Goal: Information Seeking & Learning: Learn about a topic

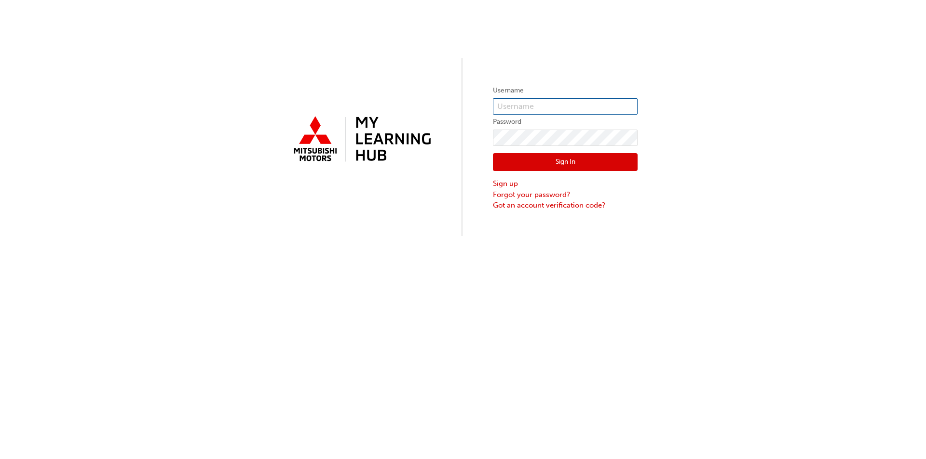
click at [525, 109] on input "text" at bounding box center [565, 106] width 145 height 16
type input "0005777334"
click button "Sign In" at bounding box center [565, 162] width 145 height 18
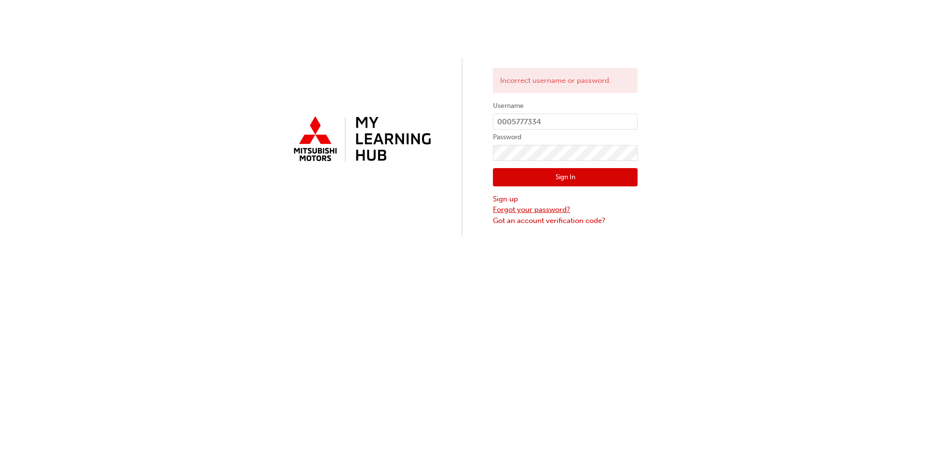
click at [560, 210] on link "Forgot your password?" at bounding box center [565, 209] width 145 height 11
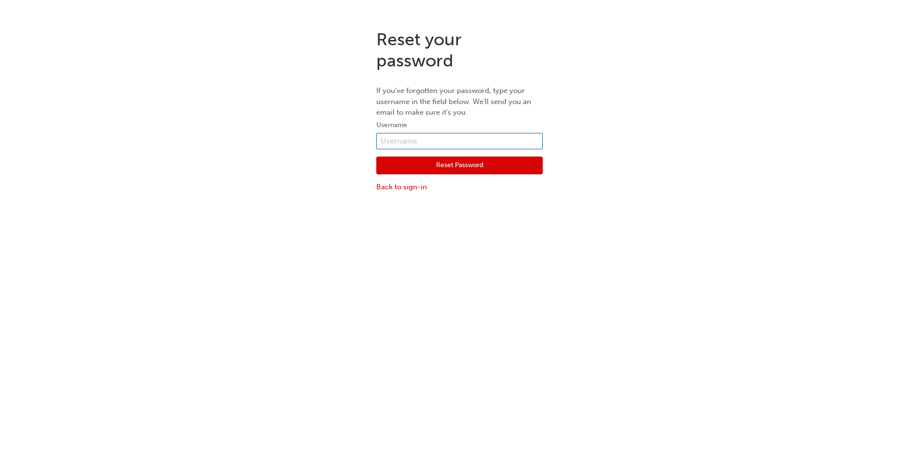
click at [463, 135] on input "text" at bounding box center [459, 141] width 166 height 16
type input "0005777334"
click at [434, 163] on button "Reset Password" at bounding box center [459, 166] width 166 height 18
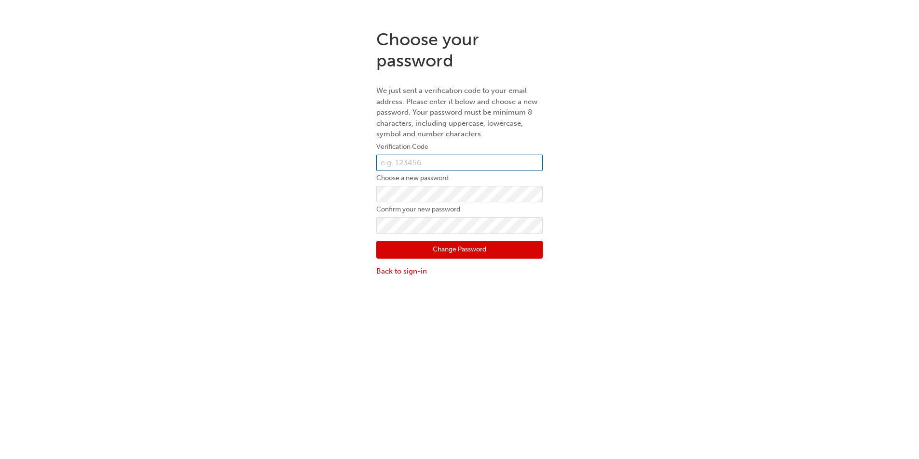
click at [433, 163] on input "text" at bounding box center [459, 163] width 166 height 16
click at [402, 158] on input "text" at bounding box center [459, 163] width 166 height 16
paste input "247558"
type input "247558"
click at [425, 247] on button "Change Password" at bounding box center [459, 250] width 166 height 18
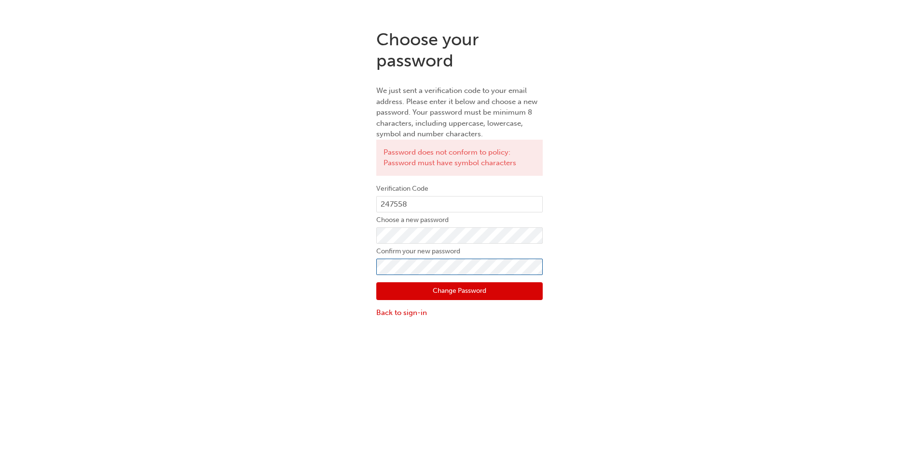
click button "Change Password" at bounding box center [459, 292] width 166 height 18
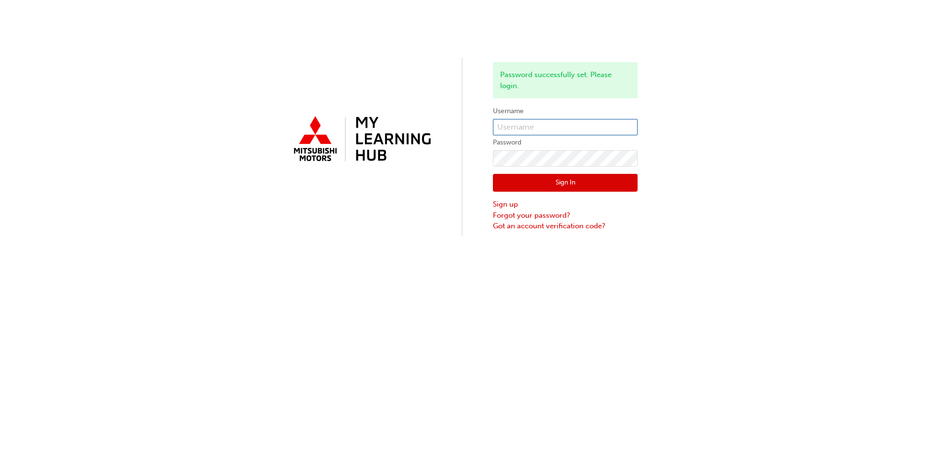
click at [513, 129] on input "text" at bounding box center [565, 127] width 145 height 16
type input "0005777334"
click button "Sign In" at bounding box center [565, 183] width 145 height 18
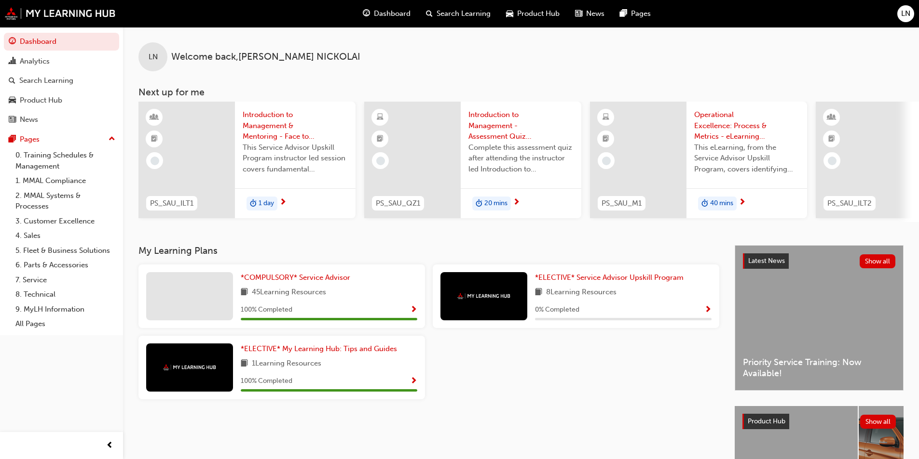
click at [668, 295] on div "8 Learning Resources" at bounding box center [623, 293] width 176 height 12
click at [650, 279] on span "*ELECTIVE* Service Advisor Upskill Program" at bounding box center [609, 277] width 149 height 9
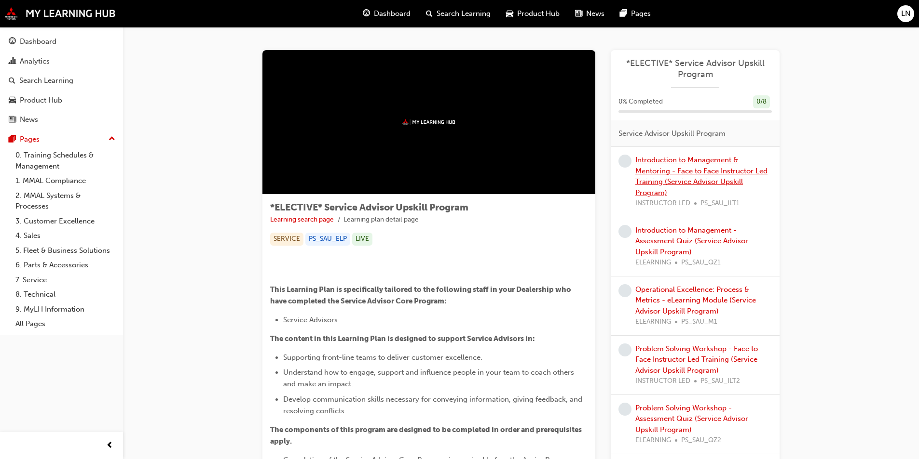
click at [689, 175] on link "Introduction to Management & Mentoring - Face to Face Instructor Led Training (…" at bounding box center [701, 176] width 132 height 41
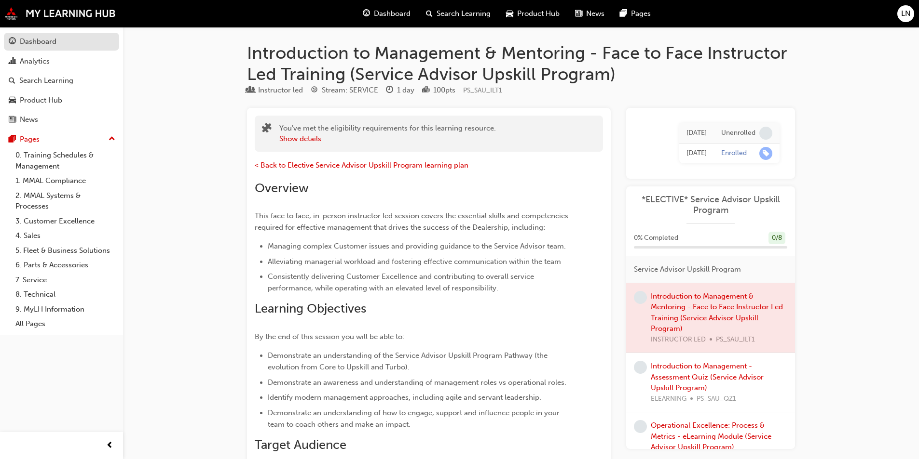
click at [67, 40] on div "Dashboard" at bounding box center [62, 42] width 106 height 12
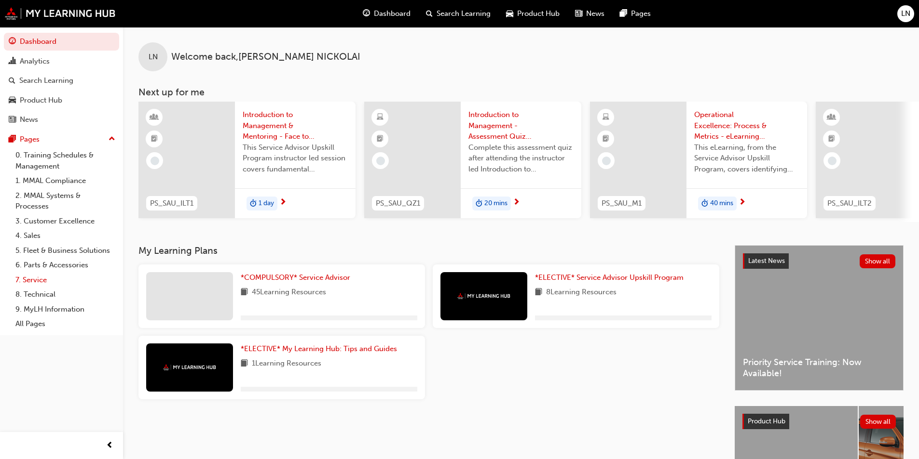
click at [43, 274] on link "7. Service" at bounding box center [66, 280] width 108 height 15
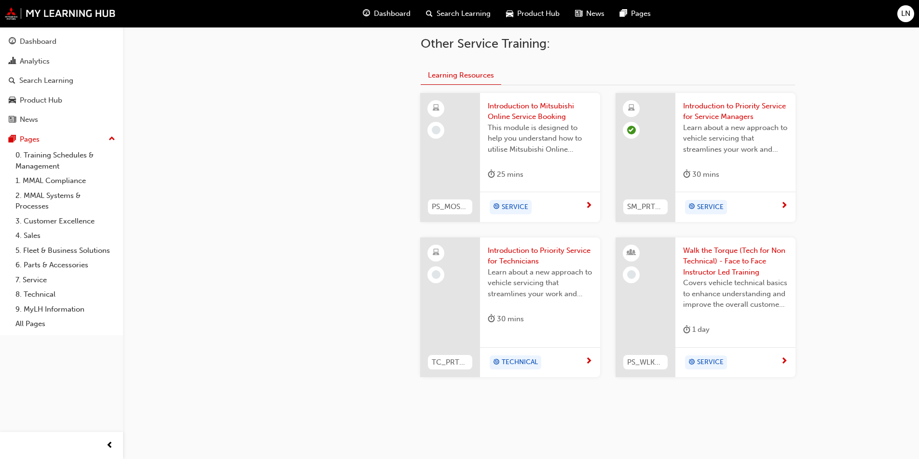
scroll to position [386, 0]
click at [726, 258] on span "Walk the Torque (Tech for Non Technical) - Face to Face Instructor Led Training" at bounding box center [735, 259] width 105 height 33
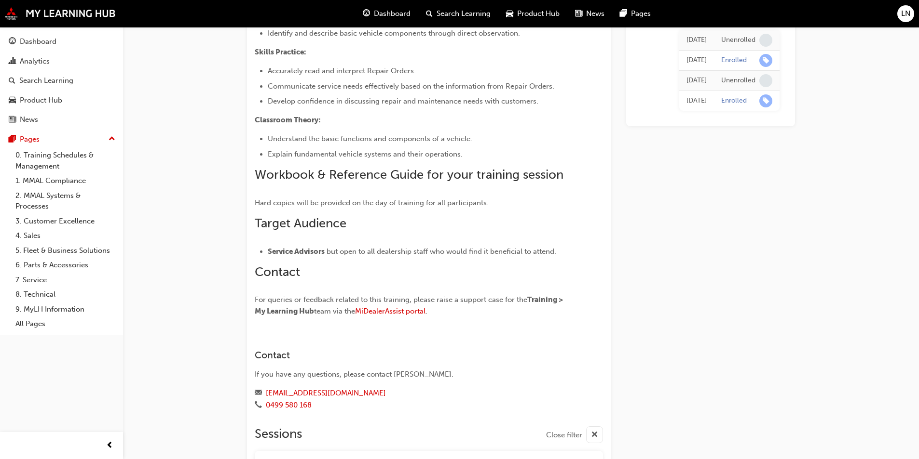
scroll to position [78, 0]
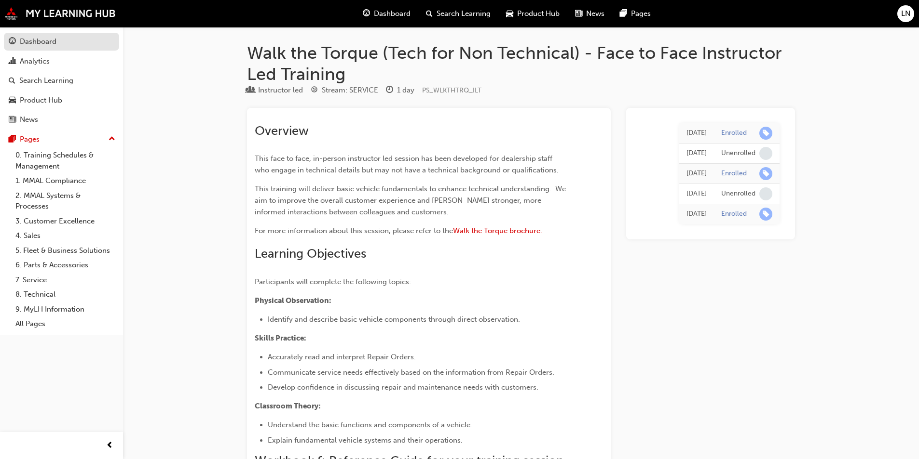
click at [46, 40] on div "Dashboard" at bounding box center [38, 41] width 37 height 11
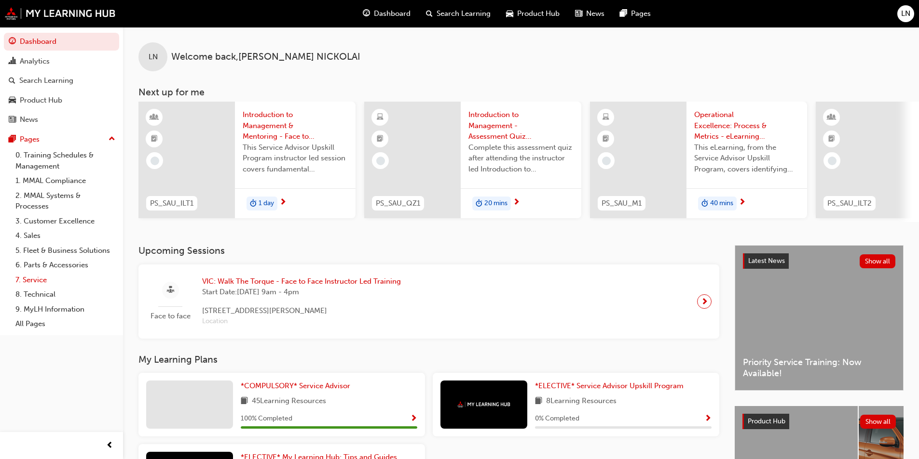
click at [40, 277] on link "7. Service" at bounding box center [66, 280] width 108 height 15
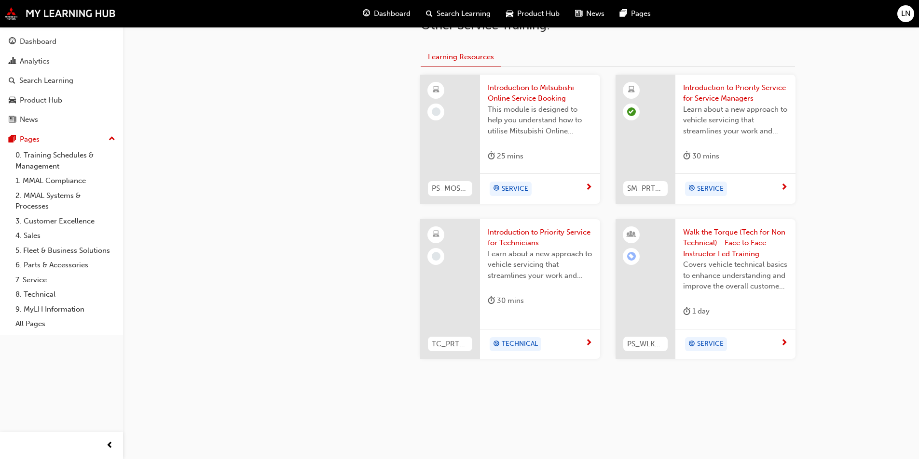
scroll to position [403, 0]
click at [544, 138] on div "This module is designed to help you understand how to utilise Mitsubishi Online…" at bounding box center [539, 122] width 105 height 39
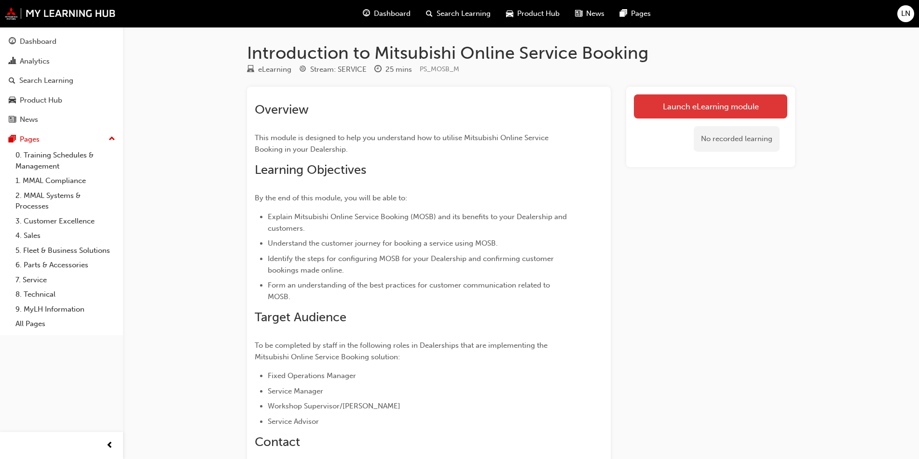
click at [689, 110] on link "Launch eLearning module" at bounding box center [710, 107] width 153 height 24
